Goal: Task Accomplishment & Management: Manage account settings

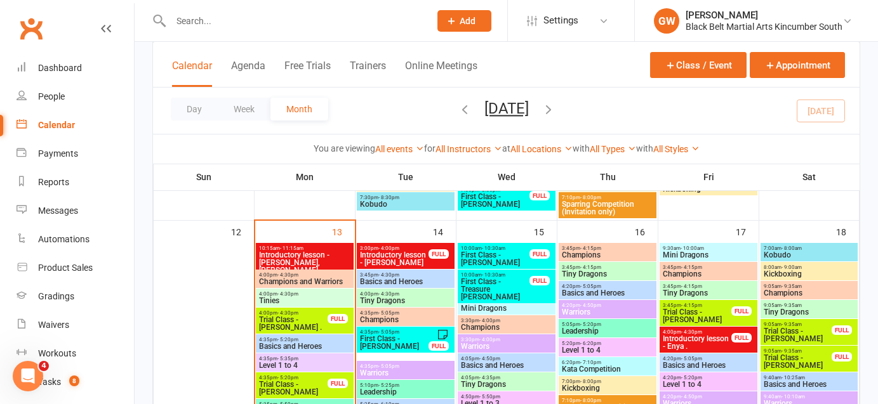
click at [226, 18] on input "text" at bounding box center [294, 21] width 254 height 18
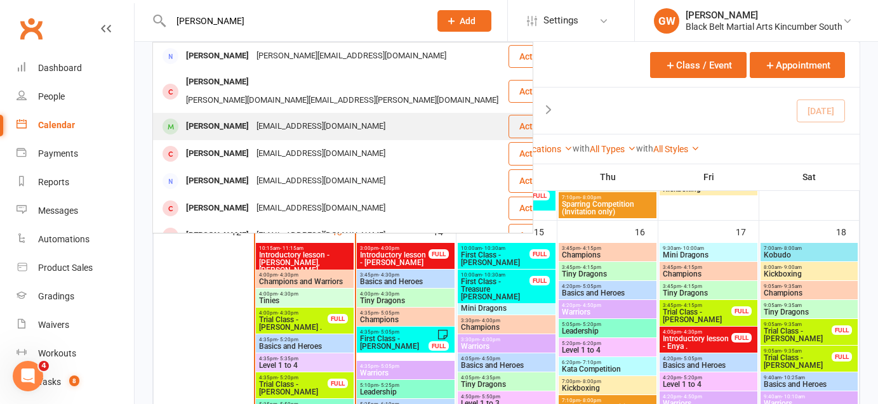
type input "[PERSON_NAME]"
click at [232, 117] on div "[PERSON_NAME]" at bounding box center [217, 126] width 70 height 18
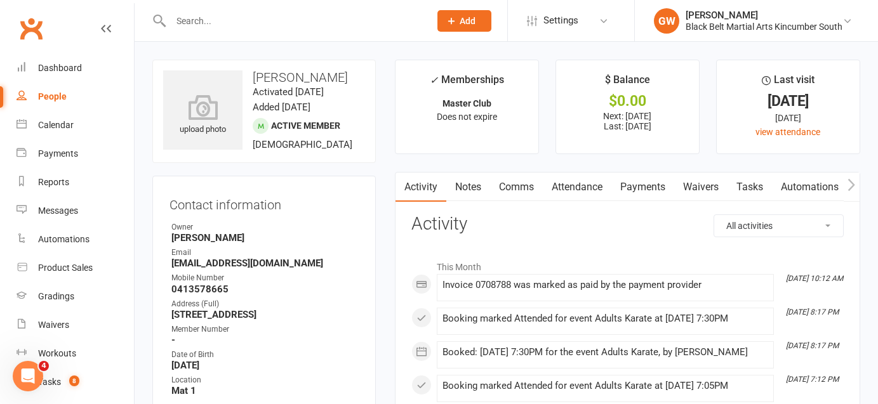
click at [182, 23] on input "text" at bounding box center [294, 21] width 254 height 18
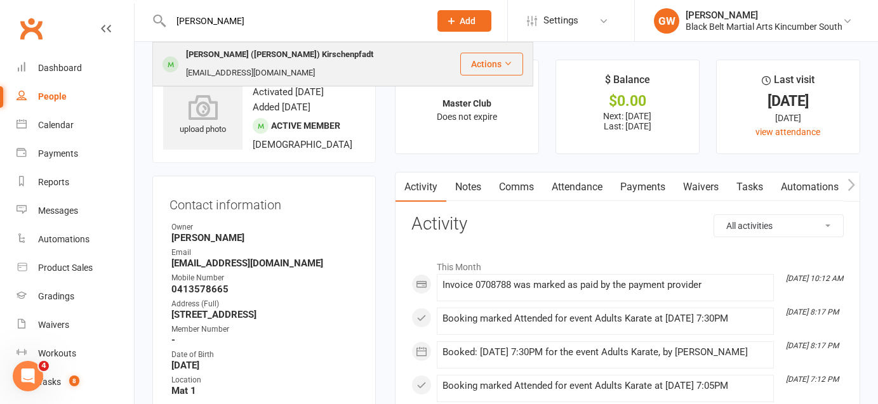
type input "[PERSON_NAME]"
click at [206, 60] on div "[PERSON_NAME] ([PERSON_NAME]) Kirschenpfadt" at bounding box center [279, 55] width 195 height 18
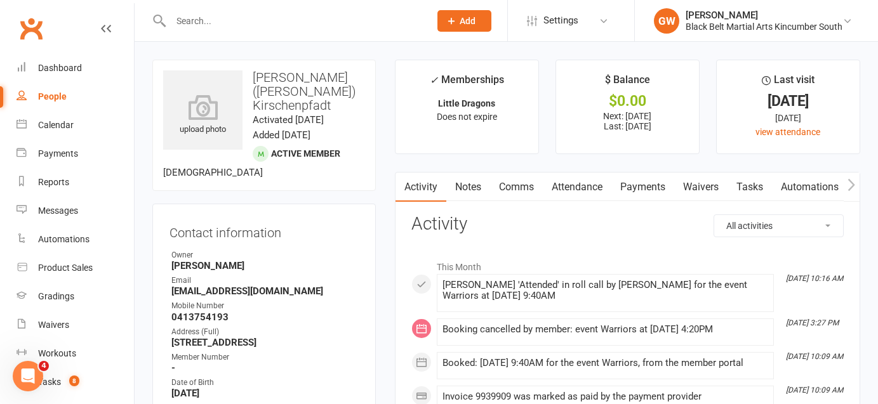
click at [639, 194] on link "Payments" at bounding box center [643, 187] width 63 height 29
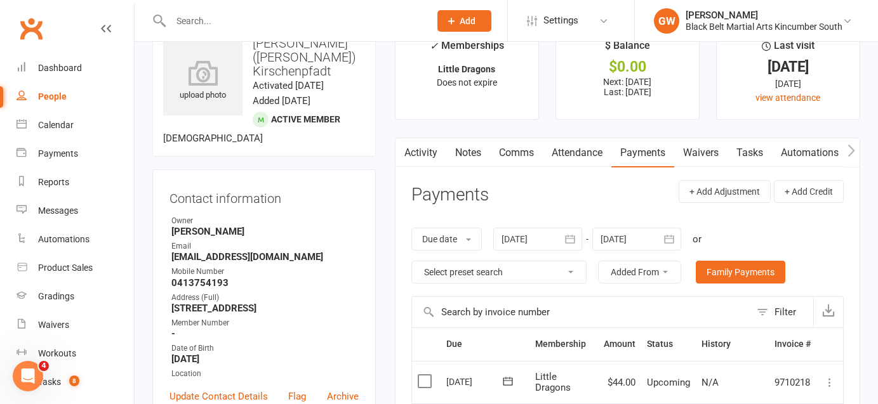
scroll to position [7, 0]
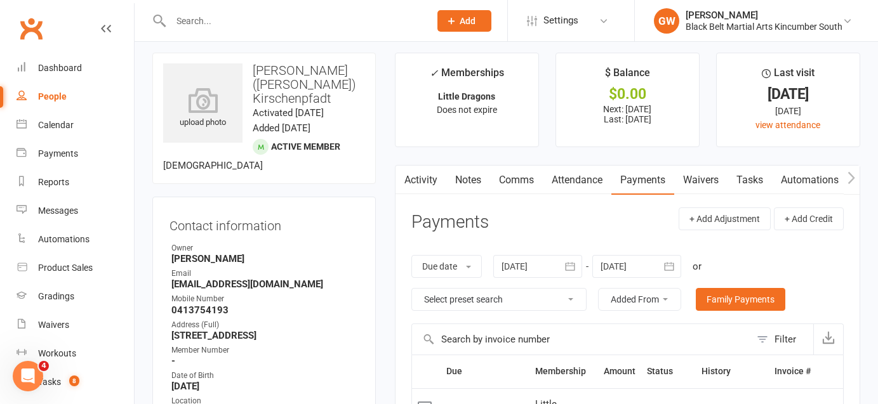
click at [582, 187] on link "Attendance" at bounding box center [577, 180] width 69 height 29
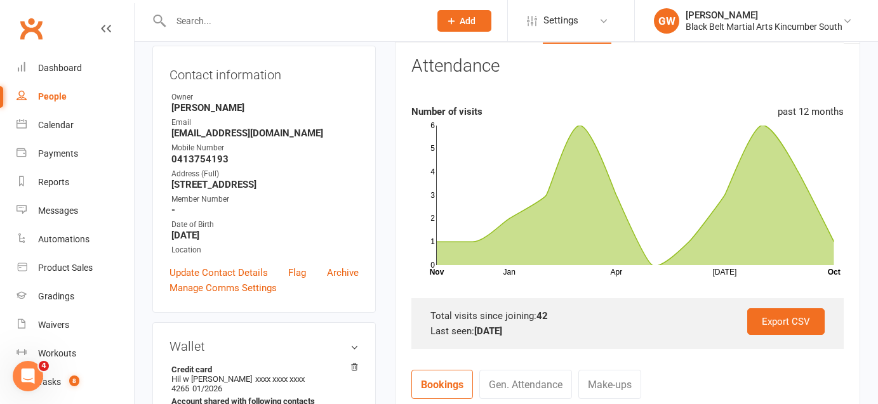
scroll to position [163, 0]
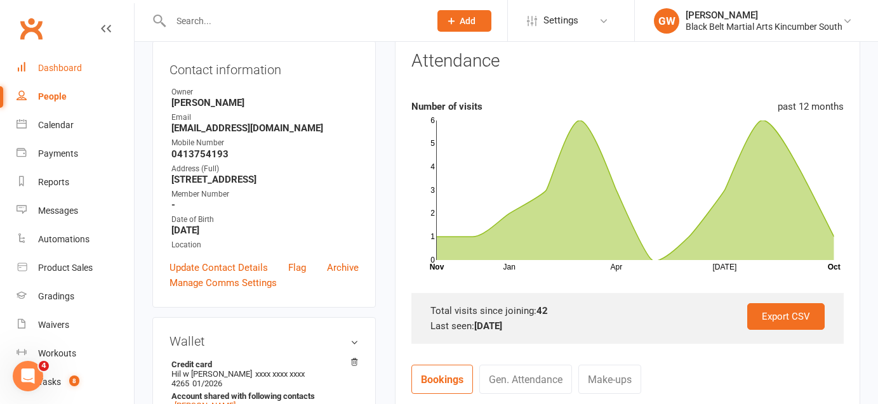
click at [82, 67] on link "Dashboard" at bounding box center [75, 68] width 117 height 29
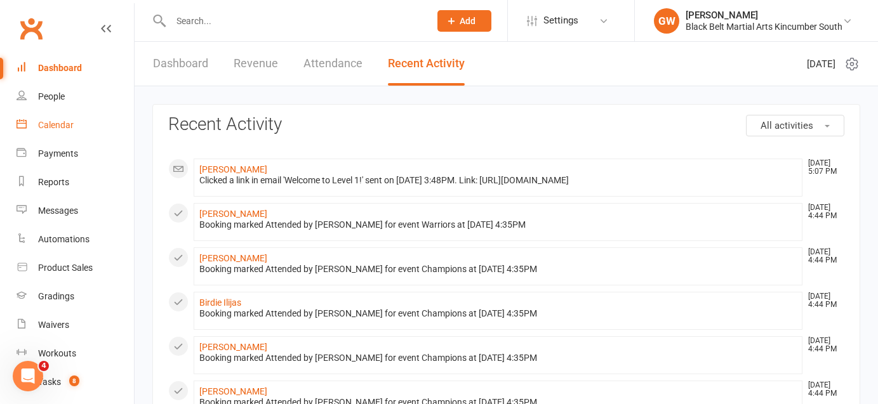
click at [57, 122] on div "Calendar" at bounding box center [56, 125] width 36 height 10
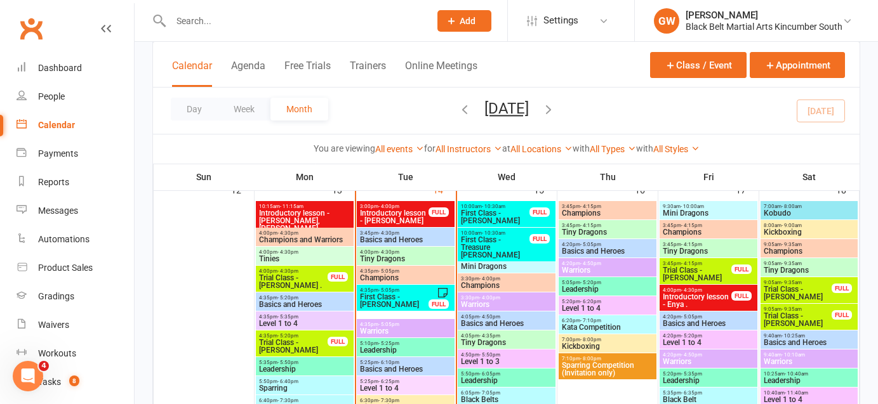
scroll to position [476, 0]
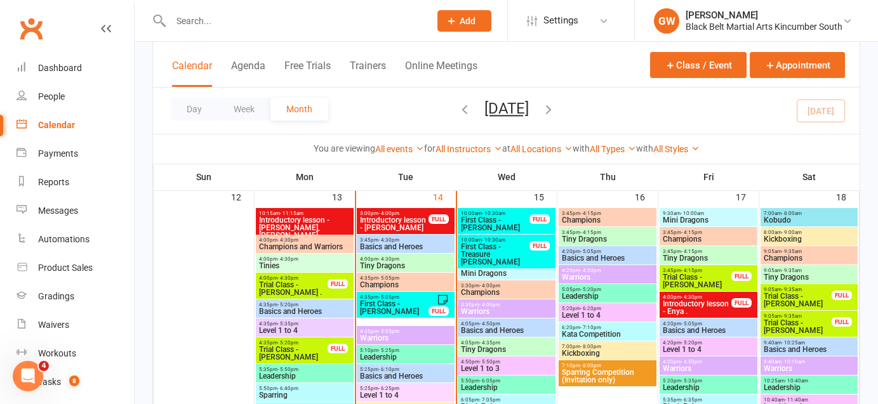
click at [395, 243] on span "Basics and Heroes" at bounding box center [405, 247] width 93 height 8
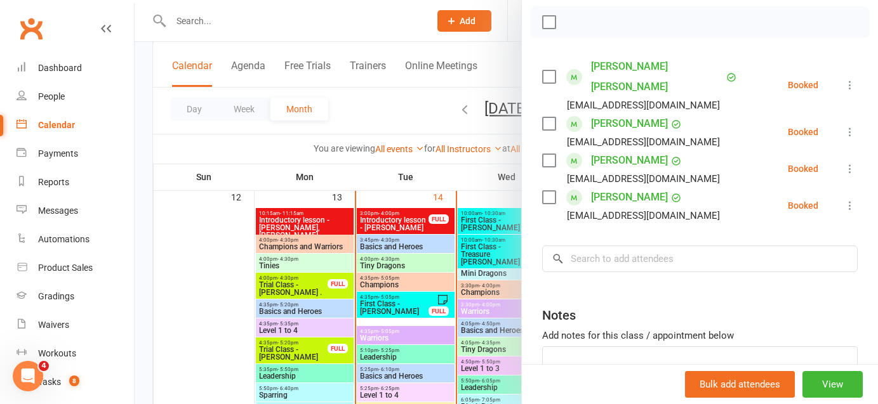
scroll to position [182, 0]
click at [850, 77] on icon at bounding box center [850, 83] width 13 height 13
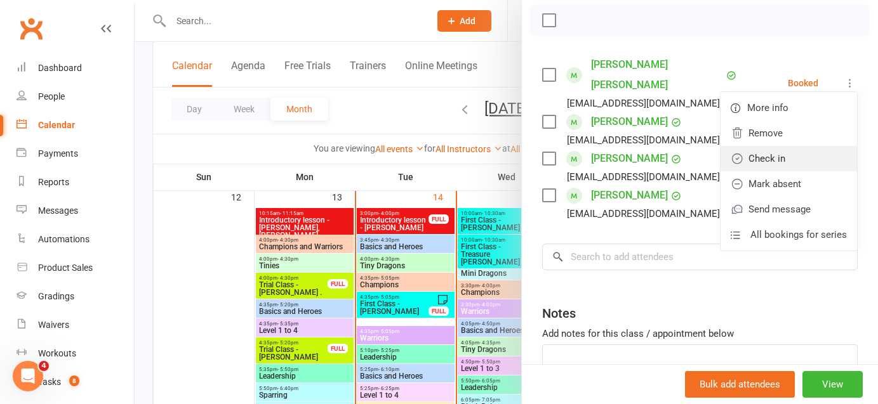
click at [810, 147] on link "Check in" at bounding box center [789, 158] width 137 height 25
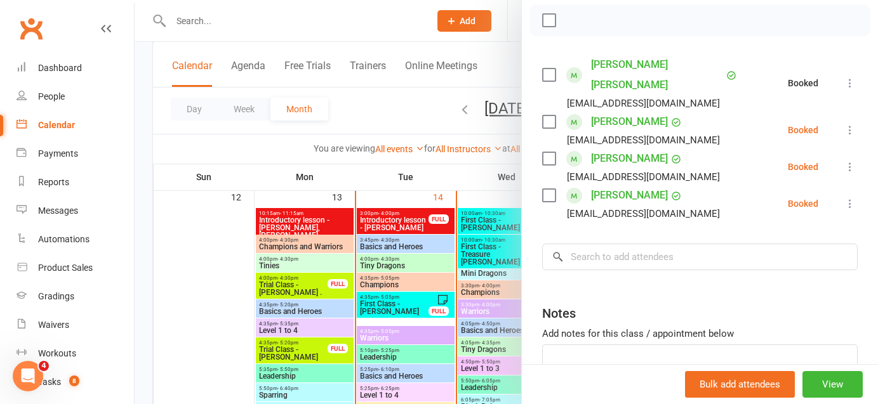
click at [848, 124] on icon at bounding box center [850, 130] width 13 height 13
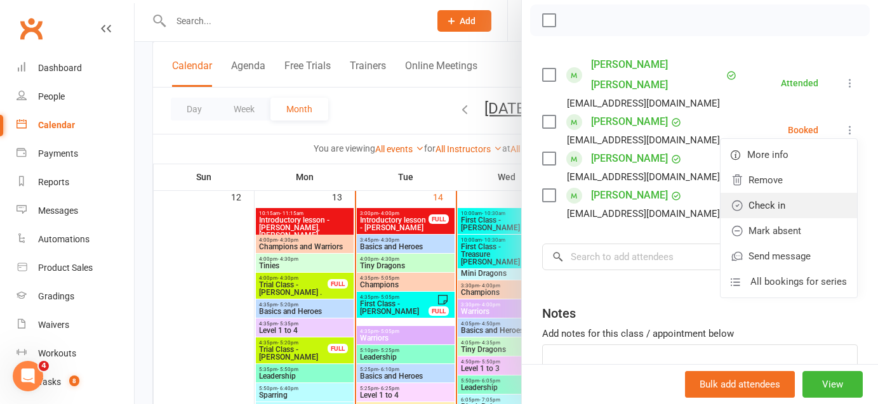
click at [804, 193] on link "Check in" at bounding box center [789, 205] width 137 height 25
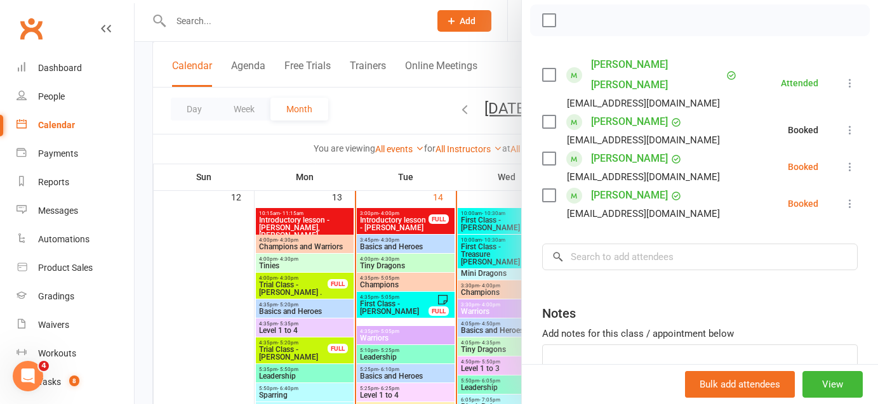
click at [848, 161] on icon at bounding box center [850, 167] width 13 height 13
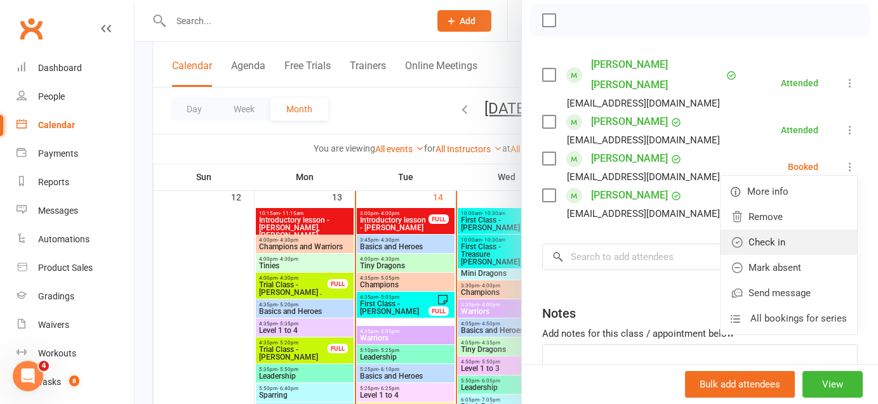
click at [785, 230] on link "Check in" at bounding box center [789, 242] width 137 height 25
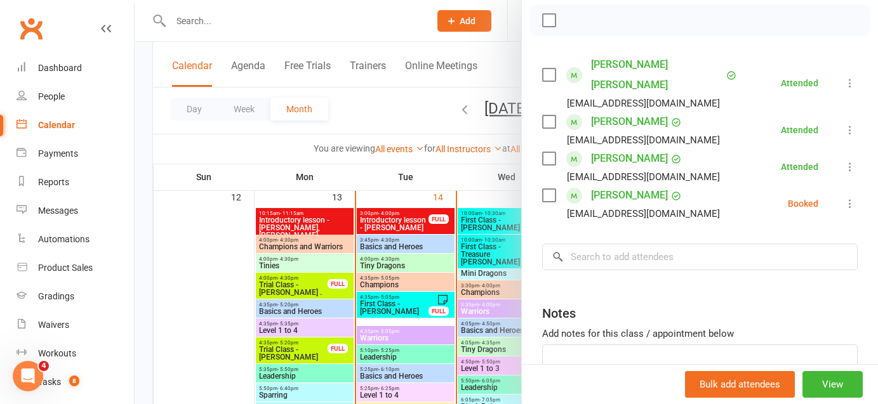
click at [847, 197] on icon at bounding box center [850, 203] width 13 height 13
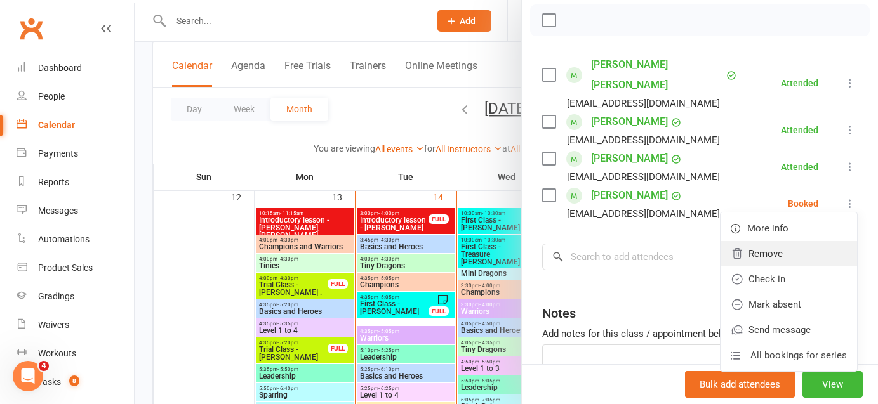
click at [785, 241] on link "Remove" at bounding box center [789, 253] width 137 height 25
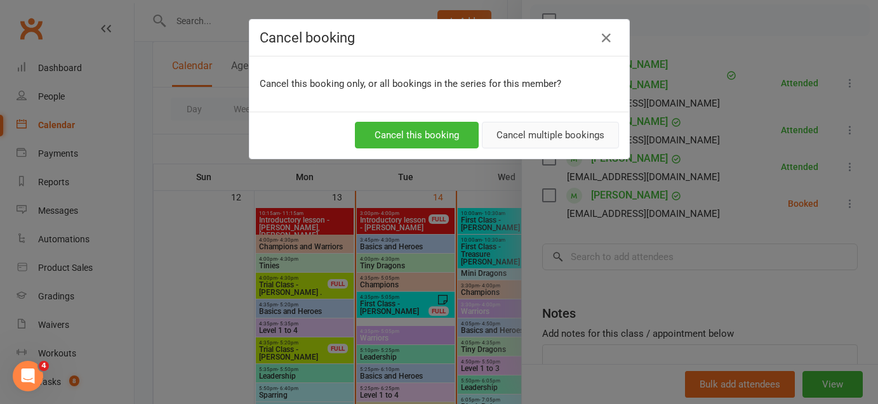
click at [570, 139] on button "Cancel multiple bookings" at bounding box center [550, 135] width 137 height 27
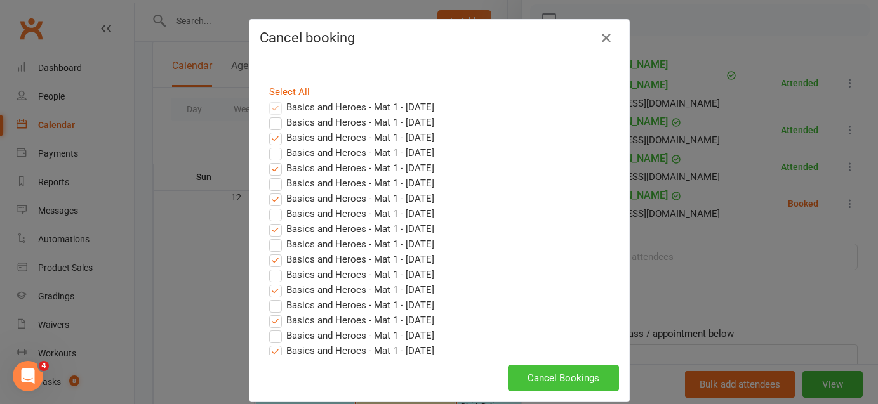
click at [533, 387] on button "Cancel Bookings" at bounding box center [563, 378] width 111 height 27
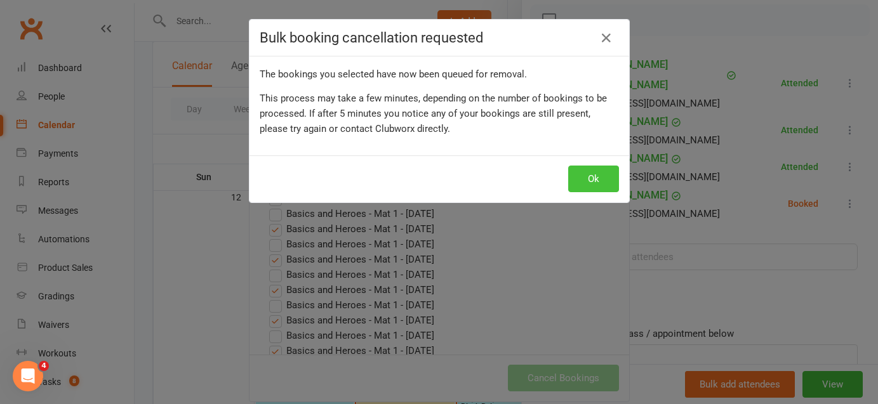
click at [589, 178] on button "Ok" at bounding box center [593, 179] width 51 height 27
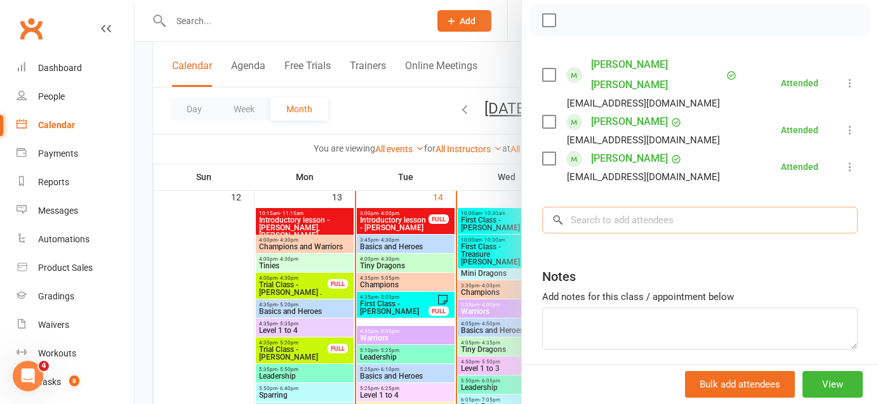
click at [599, 207] on input "search" at bounding box center [700, 220] width 316 height 27
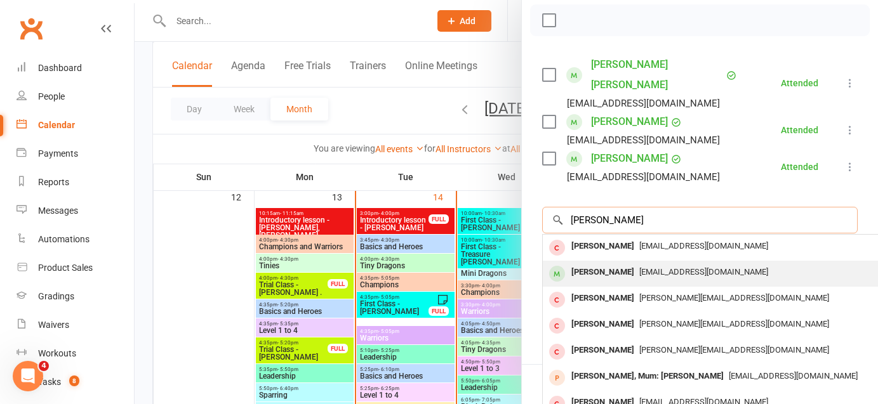
type input "[PERSON_NAME]"
click at [600, 264] on div "[PERSON_NAME]" at bounding box center [602, 273] width 73 height 18
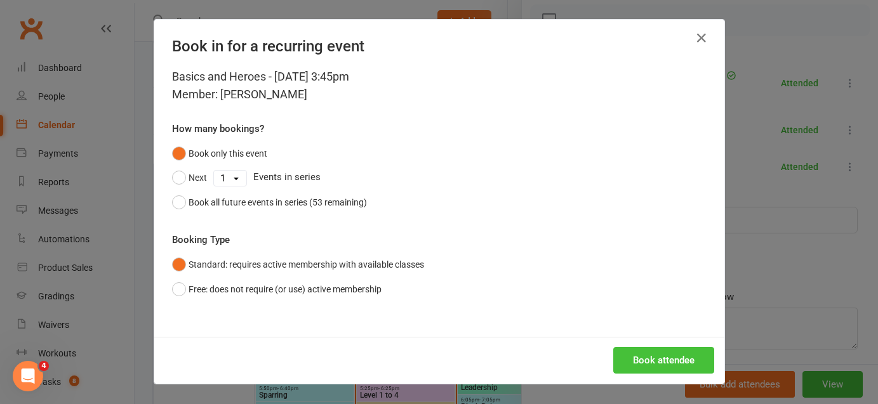
click at [651, 354] on button "Book attendee" at bounding box center [663, 360] width 101 height 27
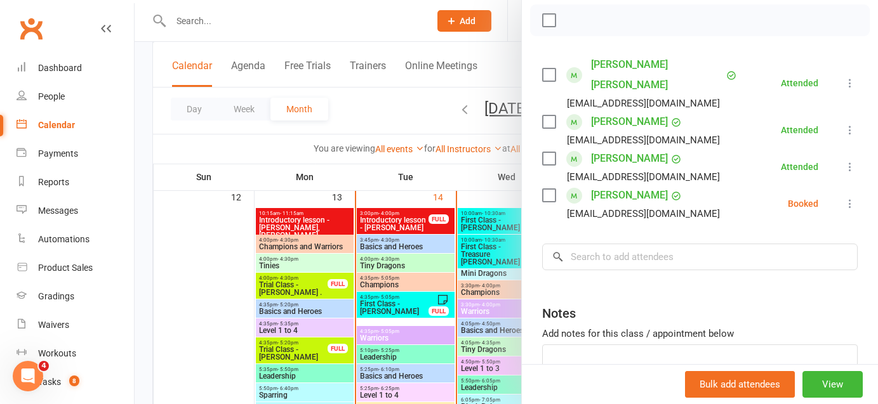
click at [849, 197] on icon at bounding box center [850, 203] width 13 height 13
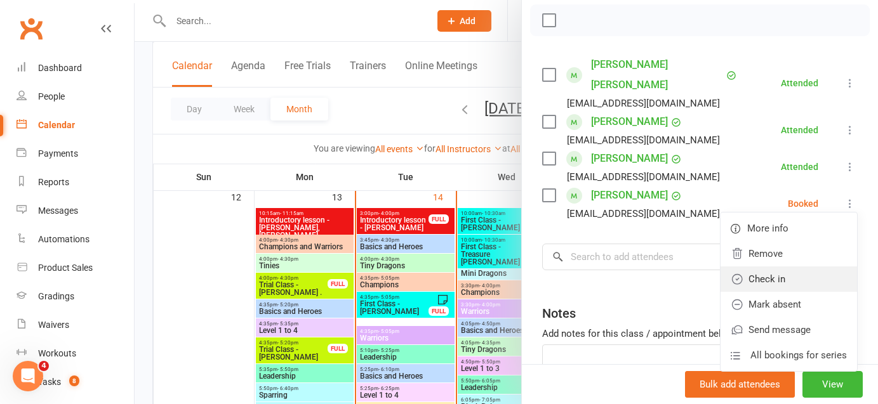
click at [778, 267] on link "Check in" at bounding box center [789, 279] width 137 height 25
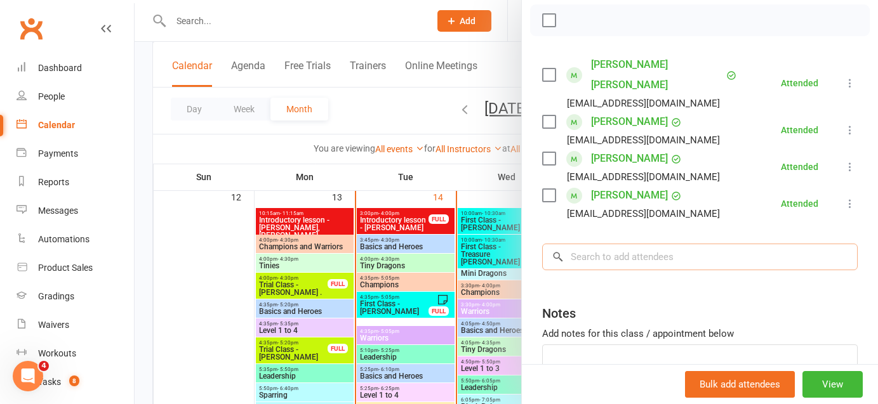
click at [717, 245] on input "search" at bounding box center [700, 257] width 316 height 27
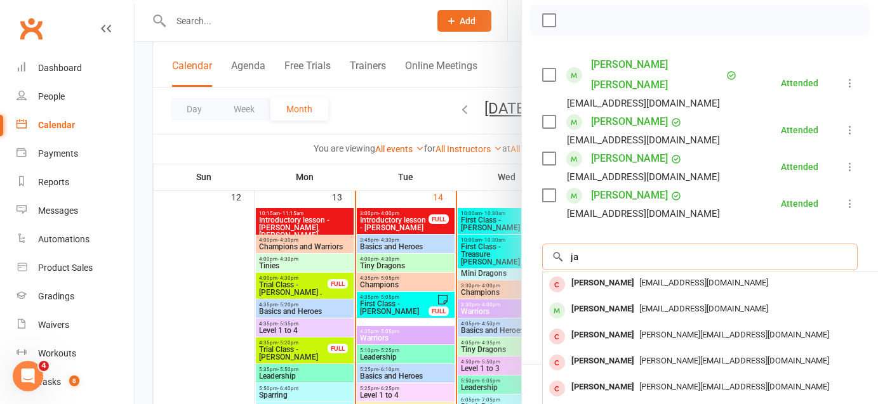
type input "j"
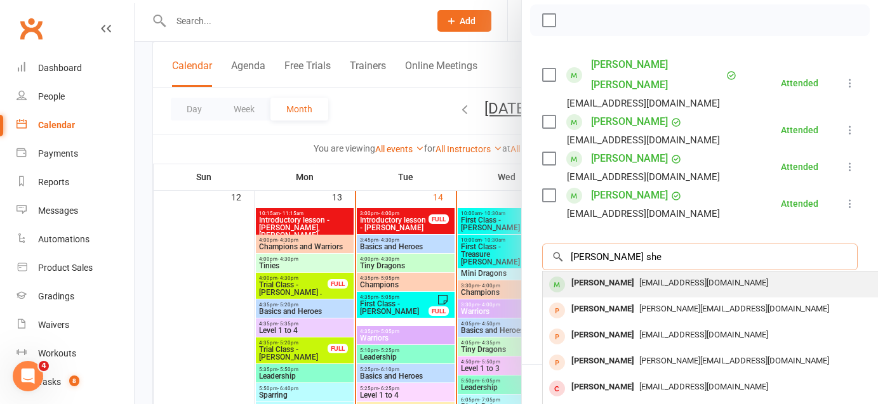
type input "[PERSON_NAME] she"
click at [653, 278] on span "[EMAIL_ADDRESS][DOMAIN_NAME]" at bounding box center [703, 283] width 129 height 10
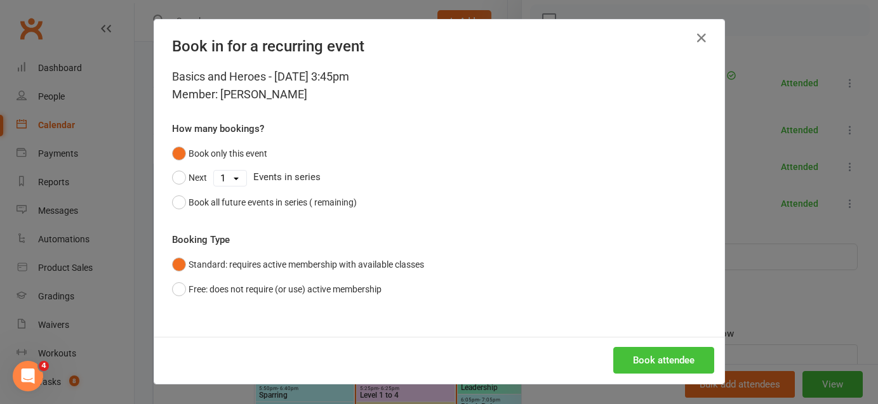
click at [631, 361] on button "Book attendee" at bounding box center [663, 360] width 101 height 27
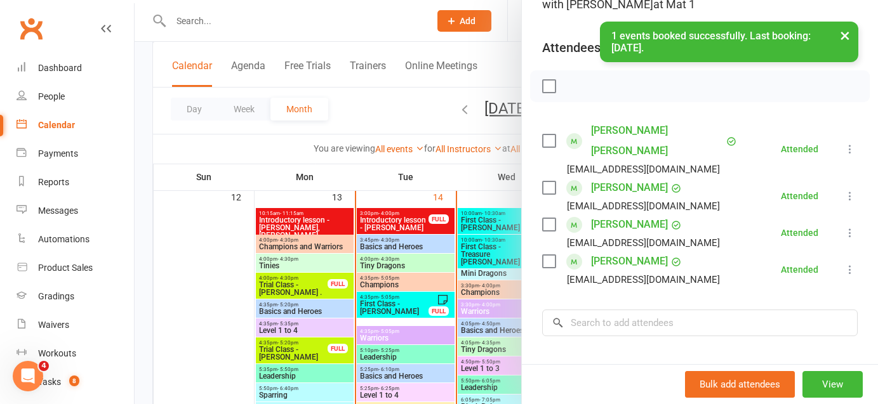
scroll to position [128, 0]
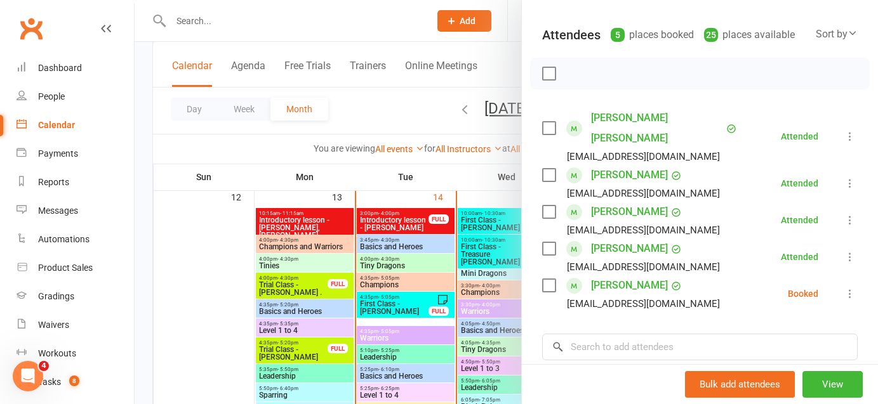
click at [850, 288] on icon at bounding box center [850, 294] width 13 height 13
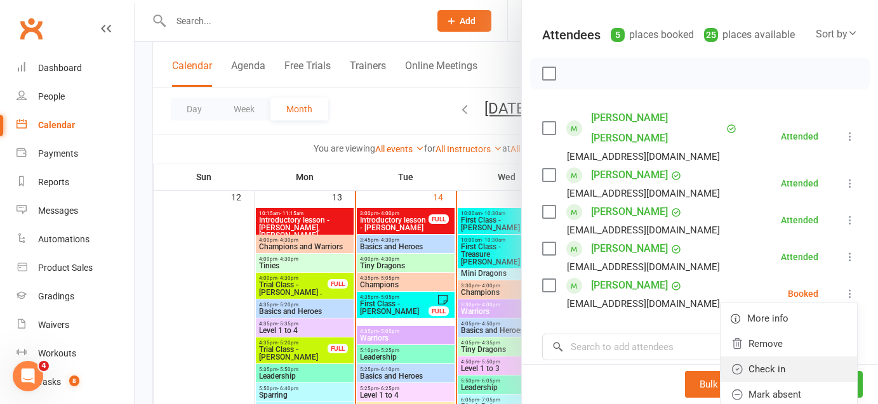
click at [775, 357] on link "Check in" at bounding box center [789, 369] width 137 height 25
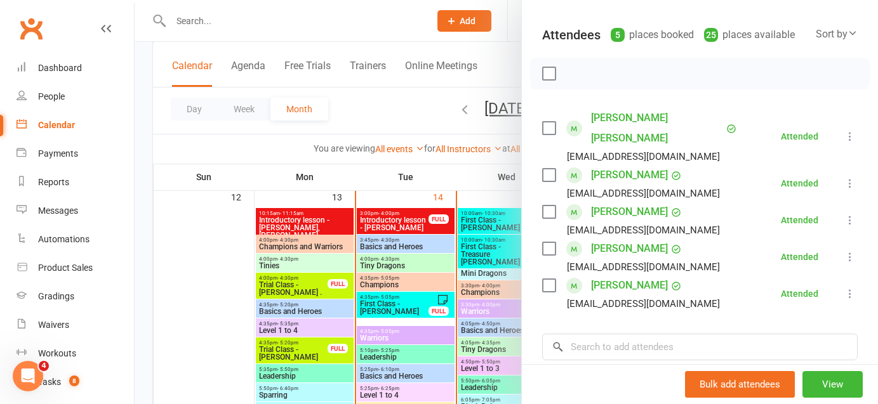
click at [211, 238] on div at bounding box center [507, 202] width 744 height 404
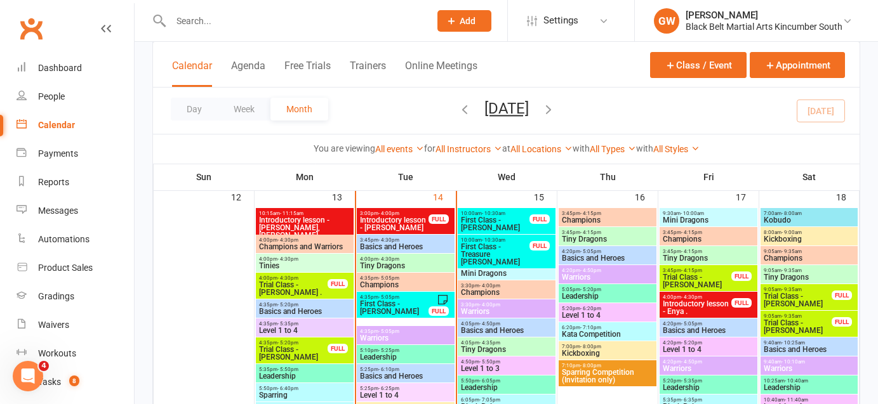
click at [298, 310] on span "Basics and Heroes" at bounding box center [304, 312] width 93 height 8
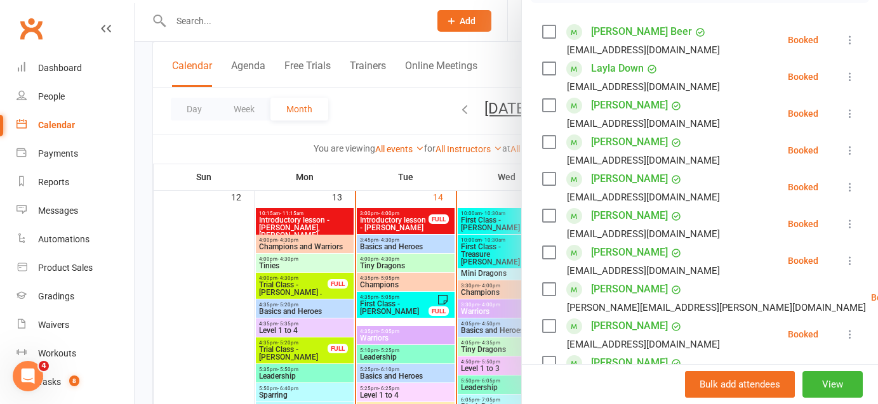
scroll to position [224, 0]
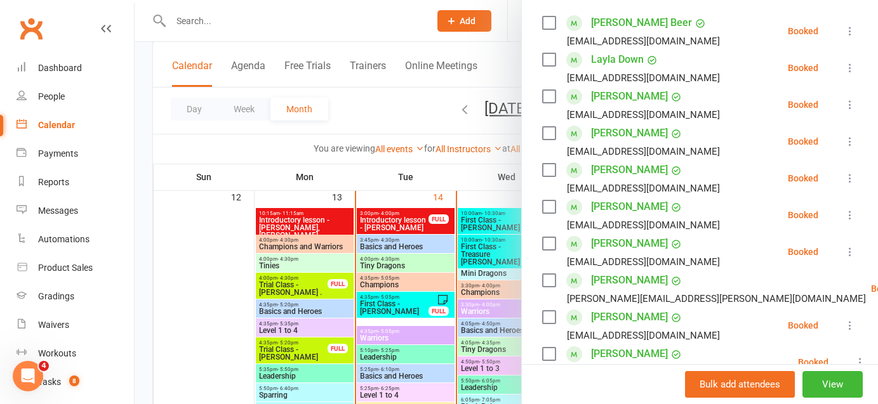
click at [850, 215] on icon at bounding box center [850, 215] width 13 height 13
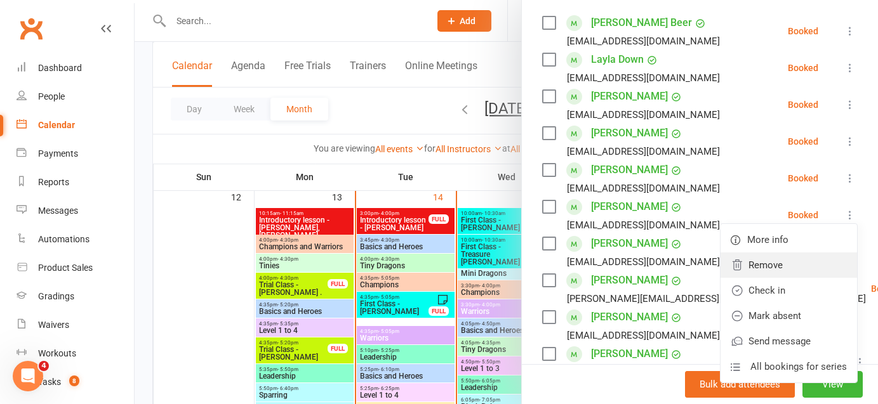
click at [788, 267] on link "Remove" at bounding box center [789, 265] width 137 height 25
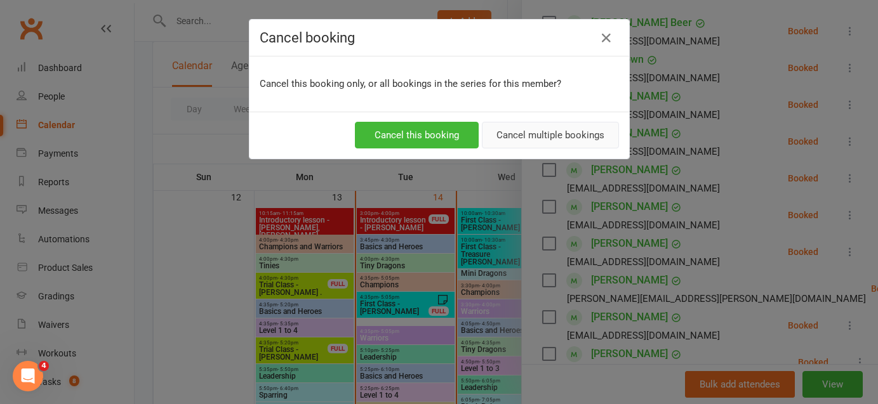
click at [573, 127] on button "Cancel multiple bookings" at bounding box center [550, 135] width 137 height 27
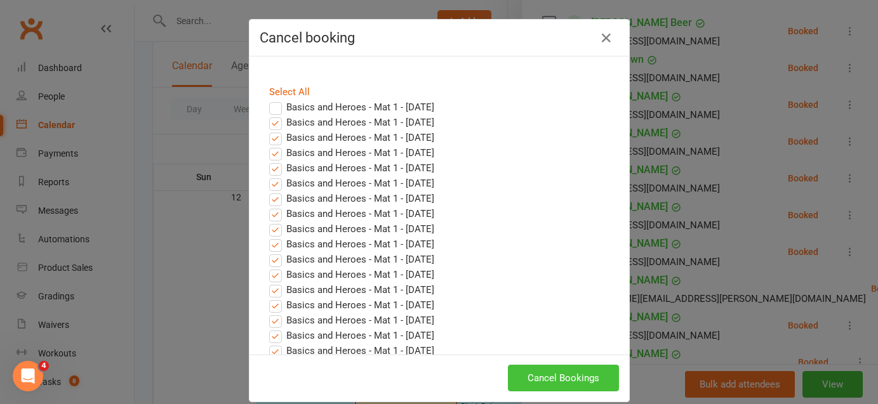
click at [551, 373] on button "Cancel Bookings" at bounding box center [563, 378] width 111 height 27
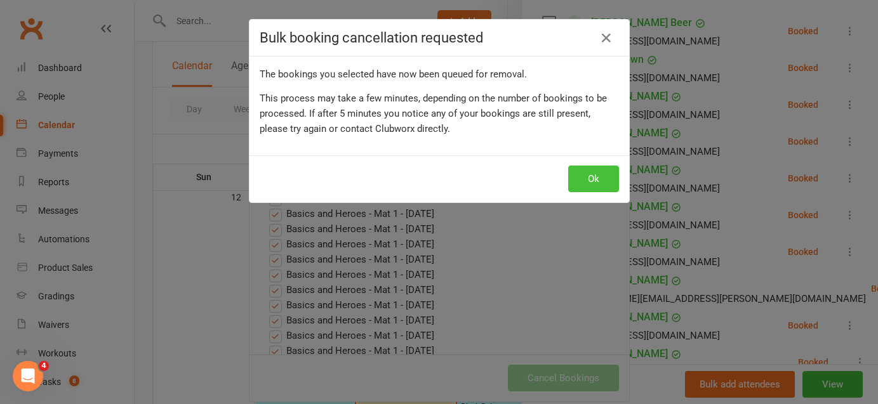
click at [598, 173] on button "Ok" at bounding box center [593, 179] width 51 height 27
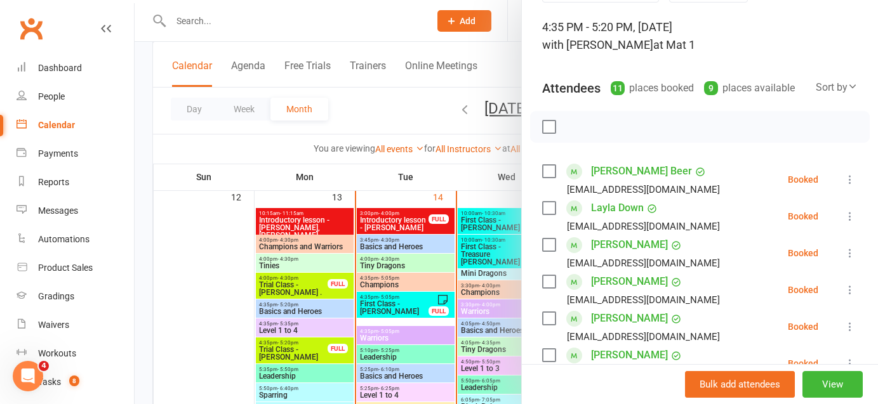
scroll to position [0, 0]
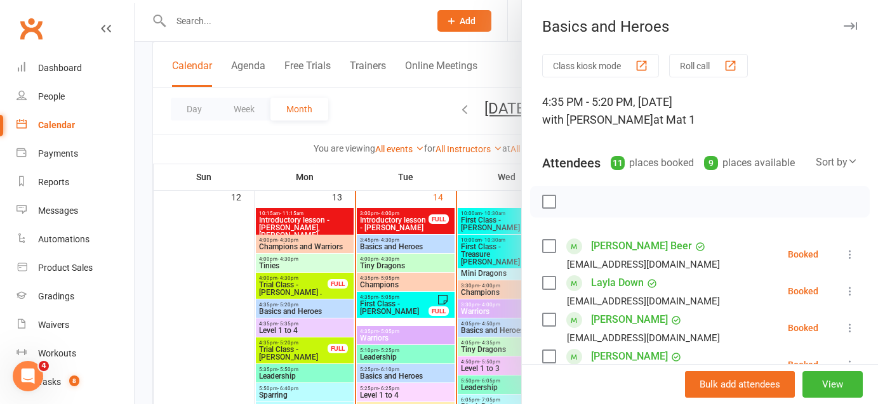
click at [843, 27] on button "button" at bounding box center [850, 25] width 15 height 15
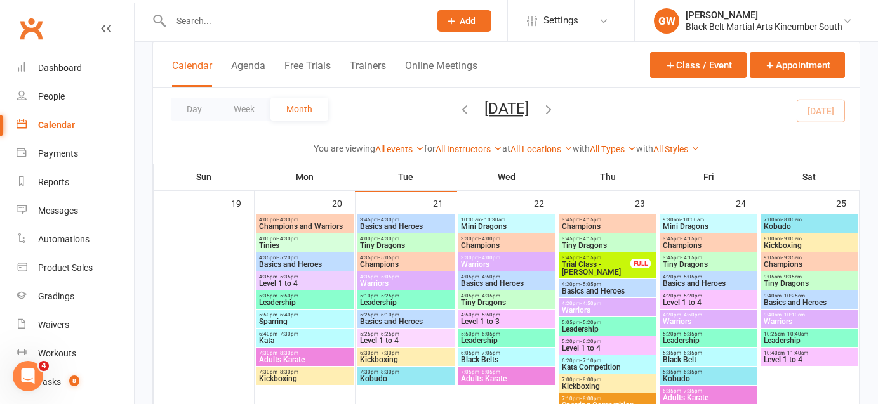
scroll to position [769, 0]
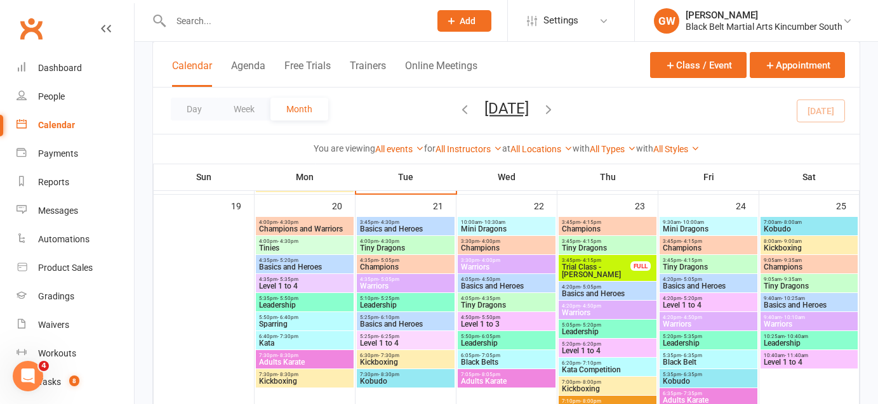
click at [379, 226] on span "Basics and Heroes" at bounding box center [405, 229] width 93 height 8
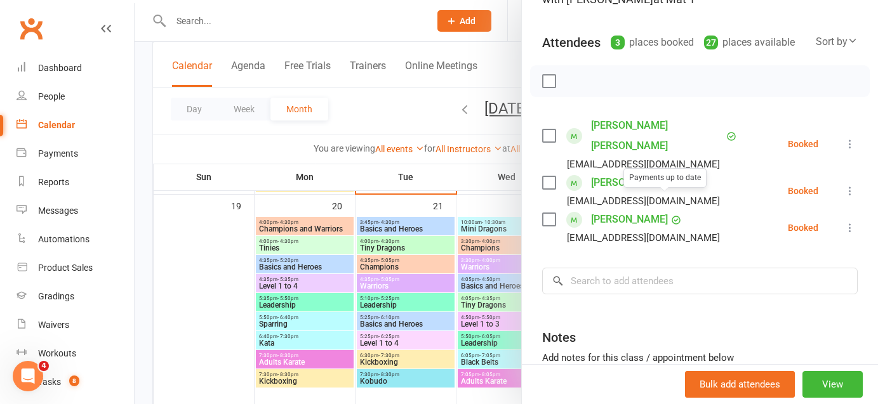
scroll to position [122, 0]
click at [650, 267] on input "search" at bounding box center [700, 280] width 316 height 27
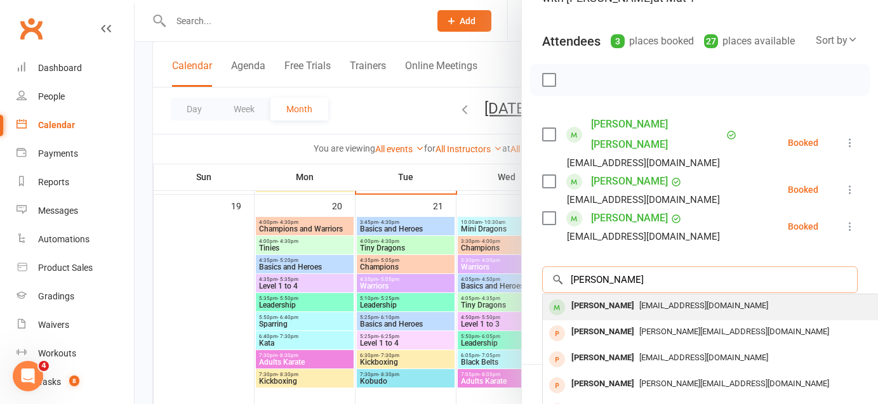
type input "[PERSON_NAME]"
click at [631, 297] on div "[PERSON_NAME]" at bounding box center [602, 306] width 73 height 18
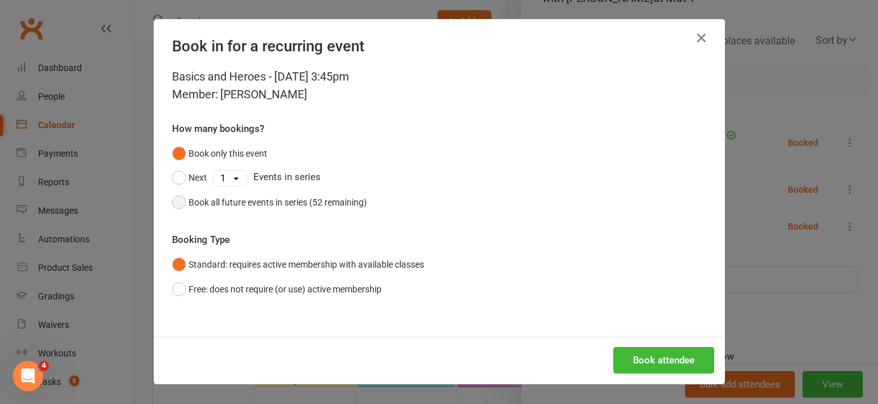
click at [183, 201] on button "Book all future events in series (52 remaining)" at bounding box center [269, 202] width 195 height 24
click at [681, 365] on button "Book attendee" at bounding box center [663, 360] width 101 height 27
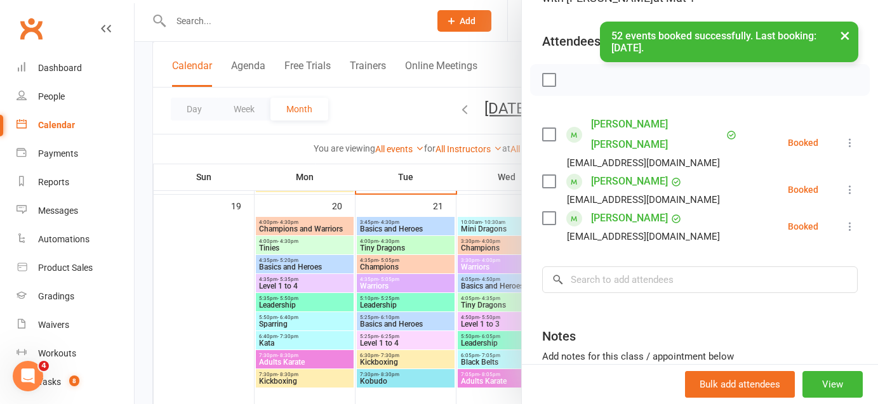
scroll to position [0, 0]
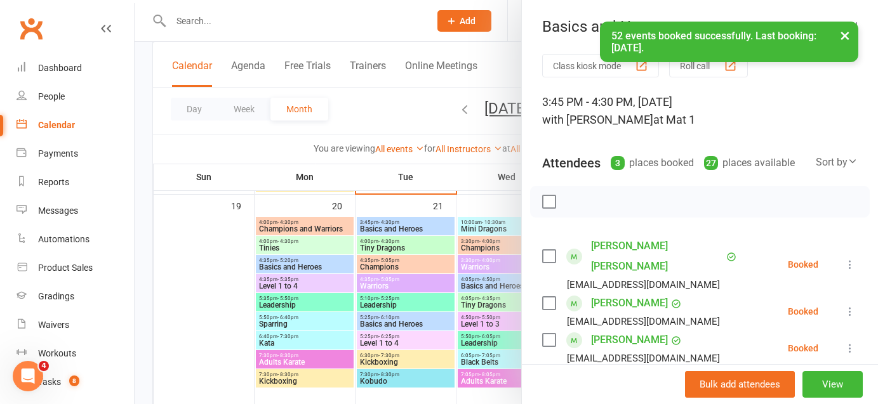
click at [848, 38] on button "×" at bounding box center [845, 35] width 23 height 27
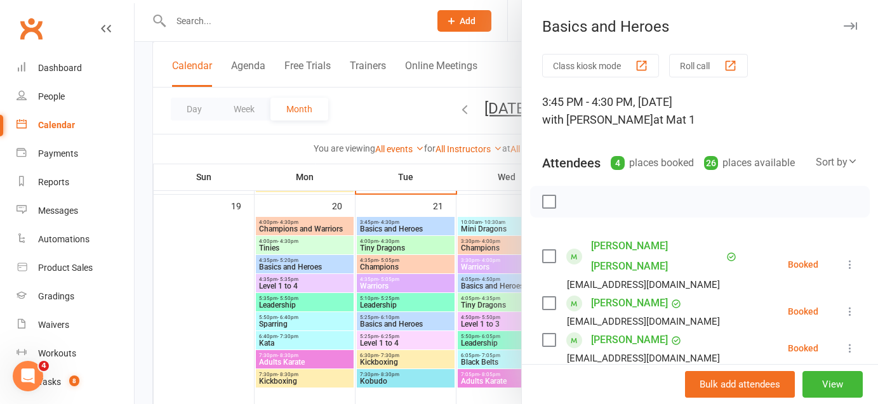
click at [854, 15] on div "Basics and Heroes Class kiosk mode Roll call 3:45 PM - 4:30 PM, [DATE] with [PE…" at bounding box center [699, 202] width 357 height 404
click at [859, 23] on div "Basics and Heroes" at bounding box center [700, 27] width 356 height 18
click at [847, 20] on button "button" at bounding box center [850, 25] width 15 height 15
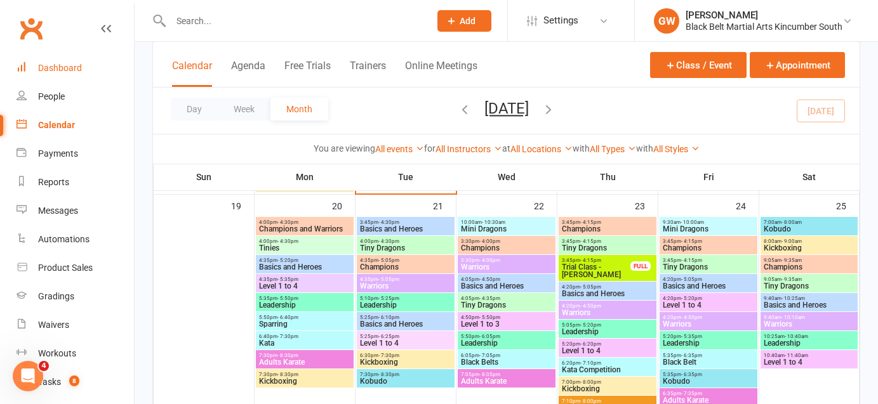
click at [55, 61] on link "Dashboard" at bounding box center [75, 68] width 117 height 29
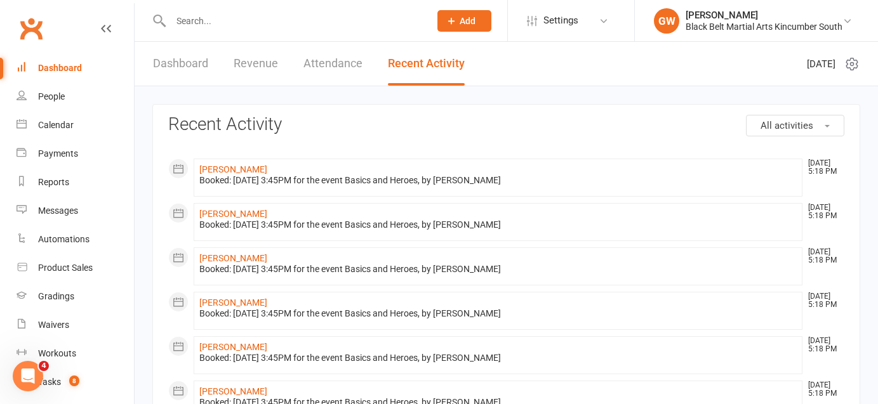
click at [249, 25] on input "text" at bounding box center [294, 21] width 254 height 18
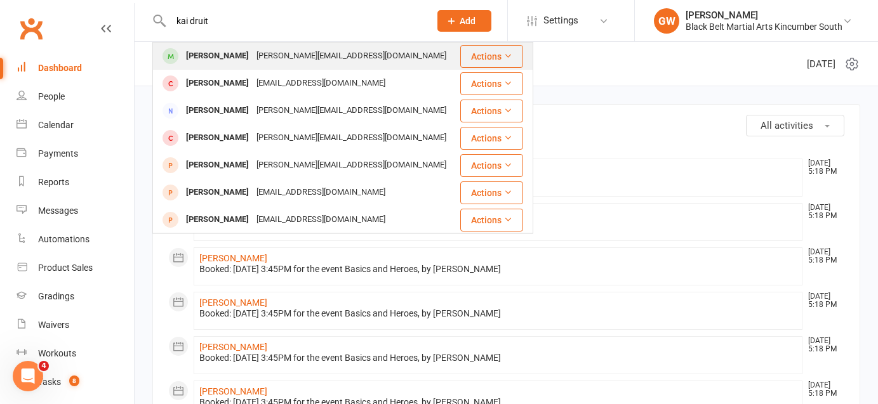
type input "kai druit"
click at [253, 53] on div "[PERSON_NAME][EMAIL_ADDRESS][DOMAIN_NAME]" at bounding box center [351, 56] width 197 height 18
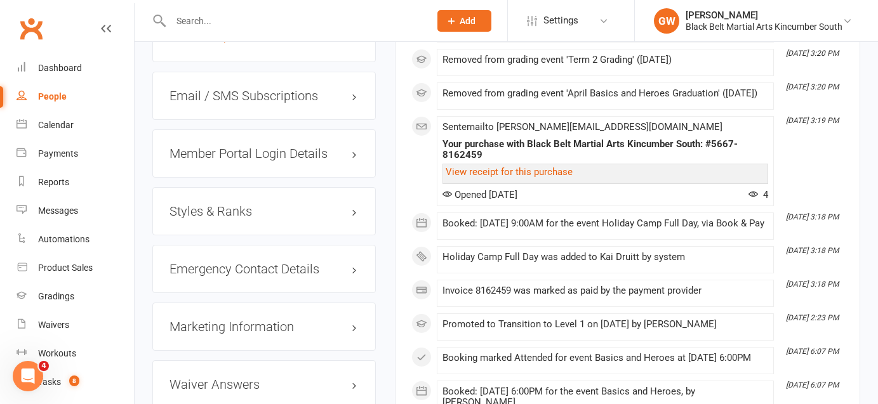
scroll to position [997, 0]
click at [229, 214] on h3 "Styles & Ranks" at bounding box center [264, 211] width 189 height 14
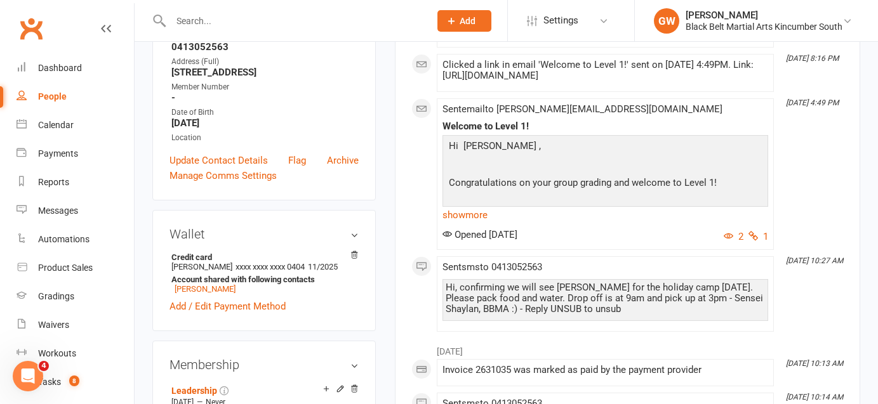
scroll to position [0, 0]
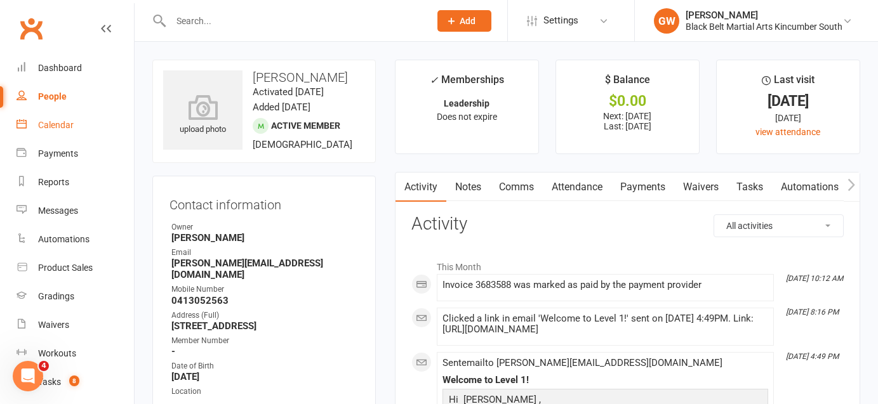
click at [67, 118] on link "Calendar" at bounding box center [75, 125] width 117 height 29
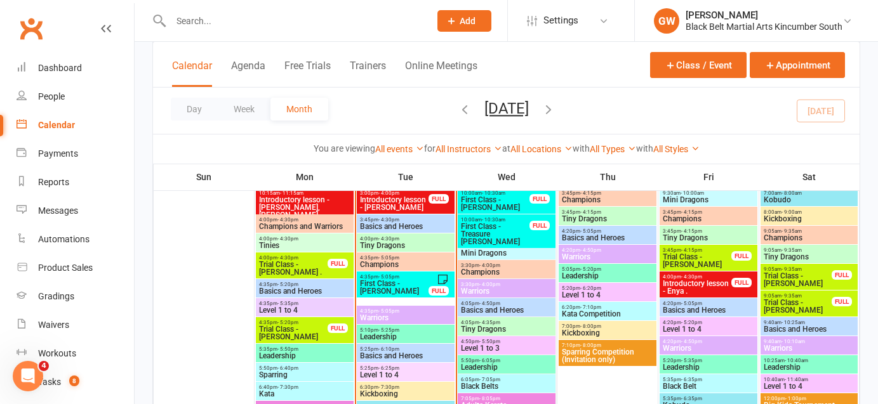
scroll to position [436, 0]
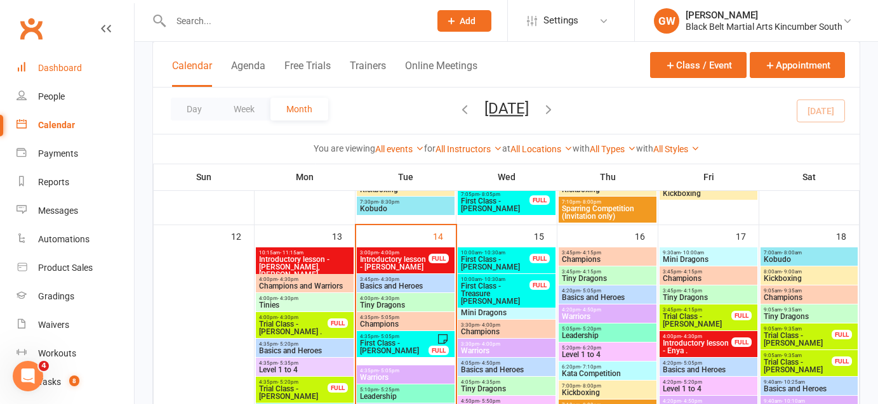
click at [63, 69] on div "Dashboard" at bounding box center [60, 68] width 44 height 10
